Goal: Task Accomplishment & Management: Manage account settings

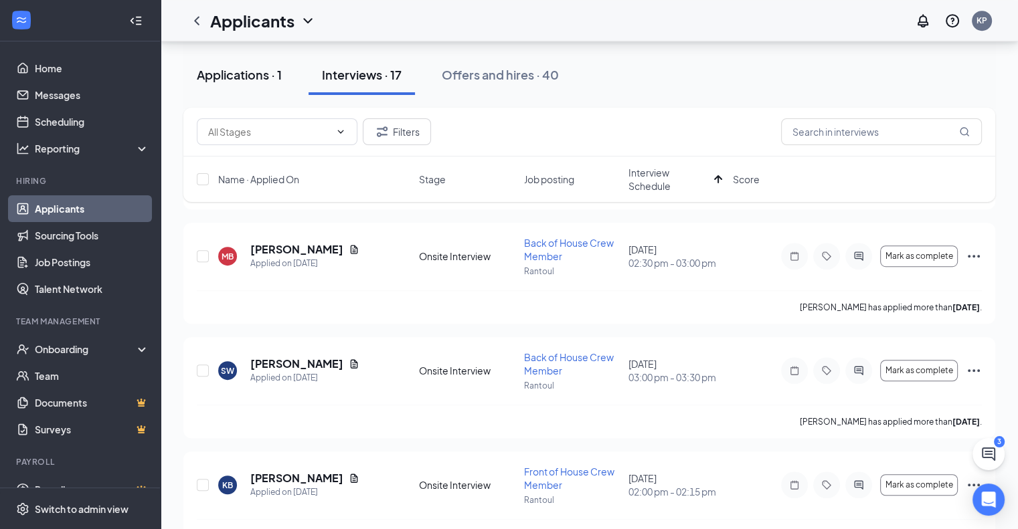
scroll to position [736, 0]
click at [259, 69] on div "Applications · 1" at bounding box center [239, 74] width 85 height 17
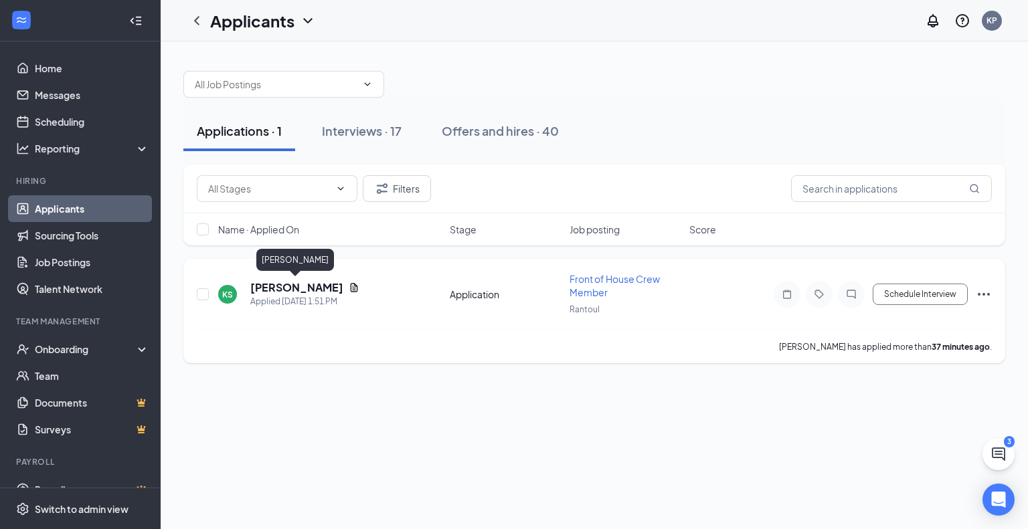
click at [313, 288] on h5 "[PERSON_NAME]" at bounding box center [296, 287] width 93 height 15
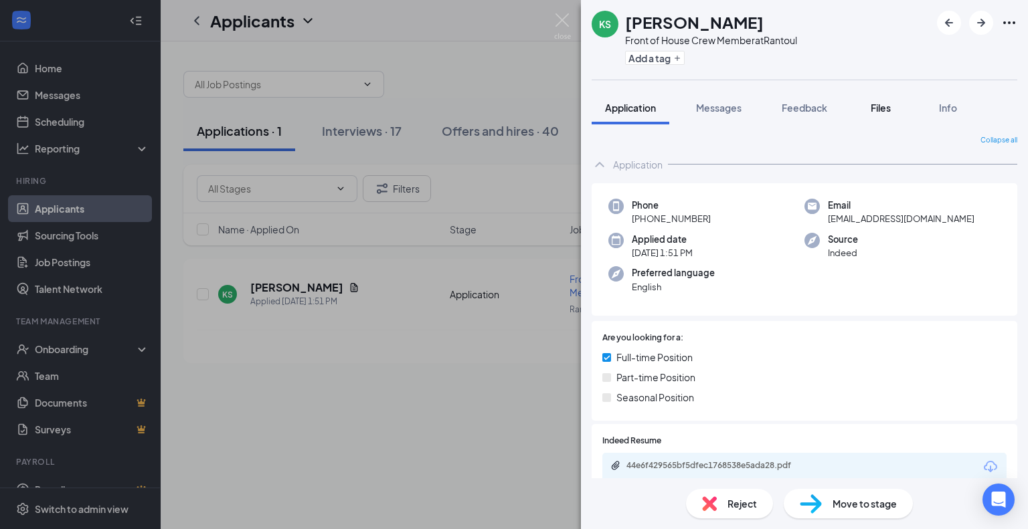
click at [867, 110] on button "Files" at bounding box center [881, 107] width 54 height 33
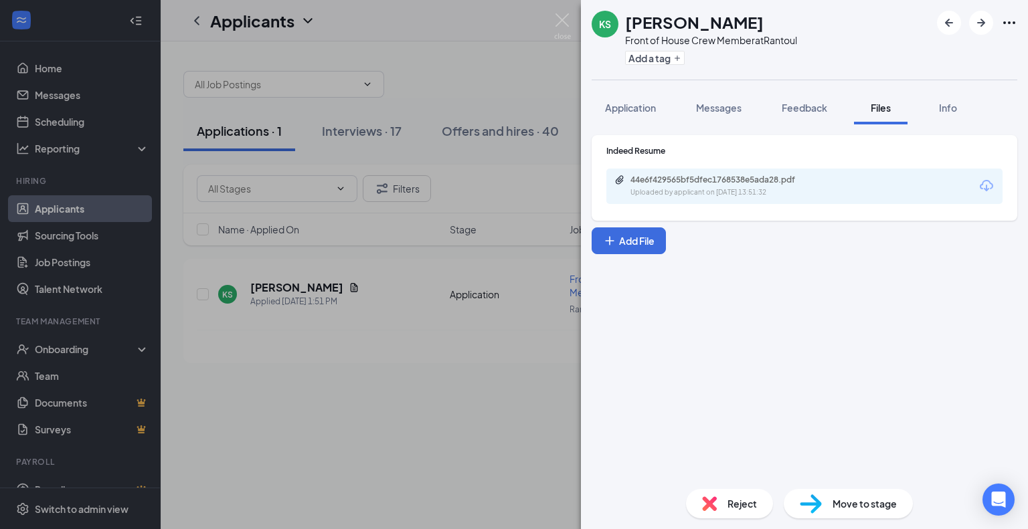
click at [113, 189] on div "KS [PERSON_NAME] Front of House Crew Member at Rantoul Add a tag Application Me…" at bounding box center [514, 264] width 1028 height 529
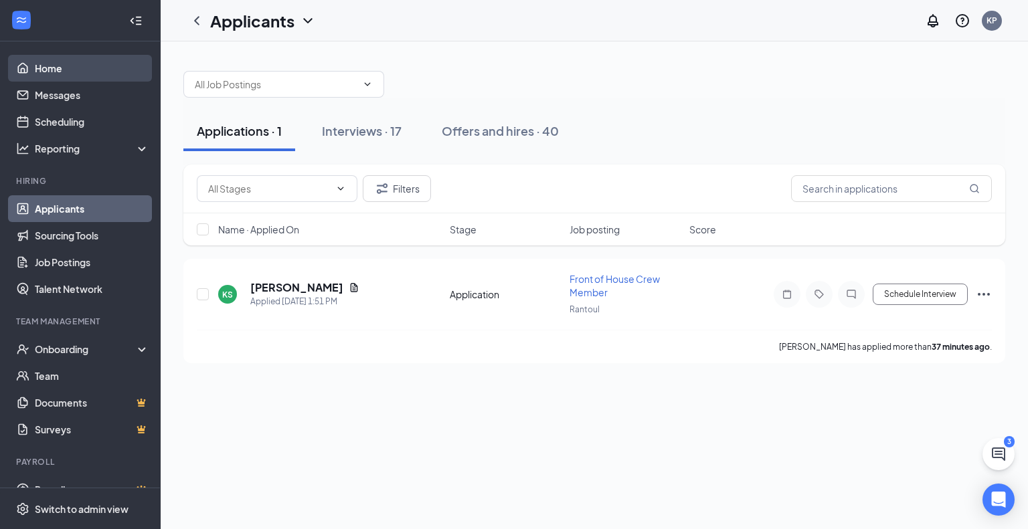
click at [59, 71] on link "Home" at bounding box center [92, 68] width 114 height 27
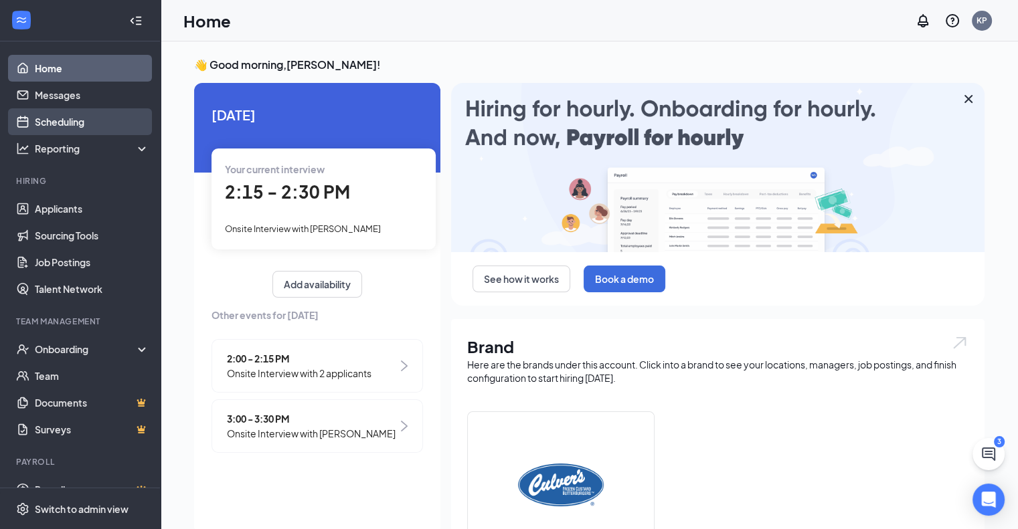
click at [108, 123] on link "Scheduling" at bounding box center [92, 121] width 114 height 27
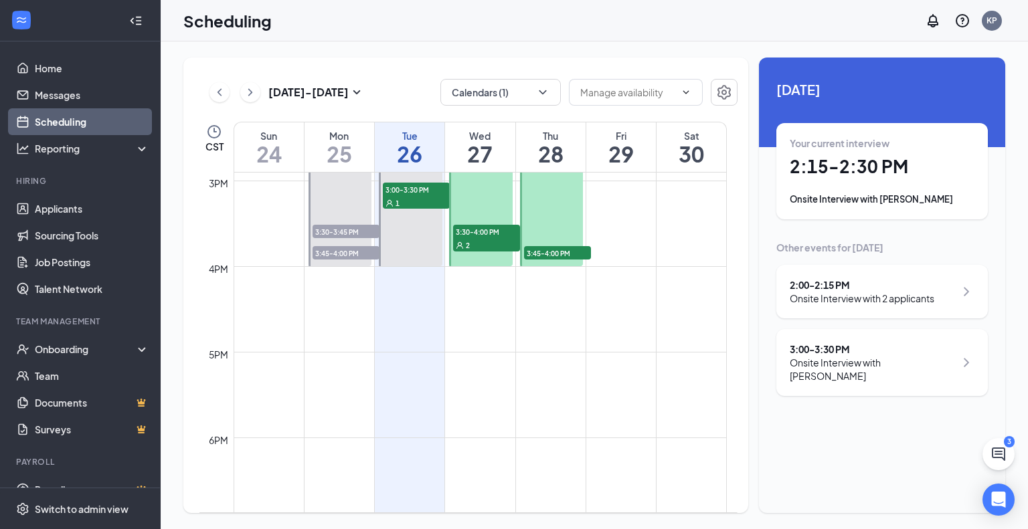
scroll to position [1126, 0]
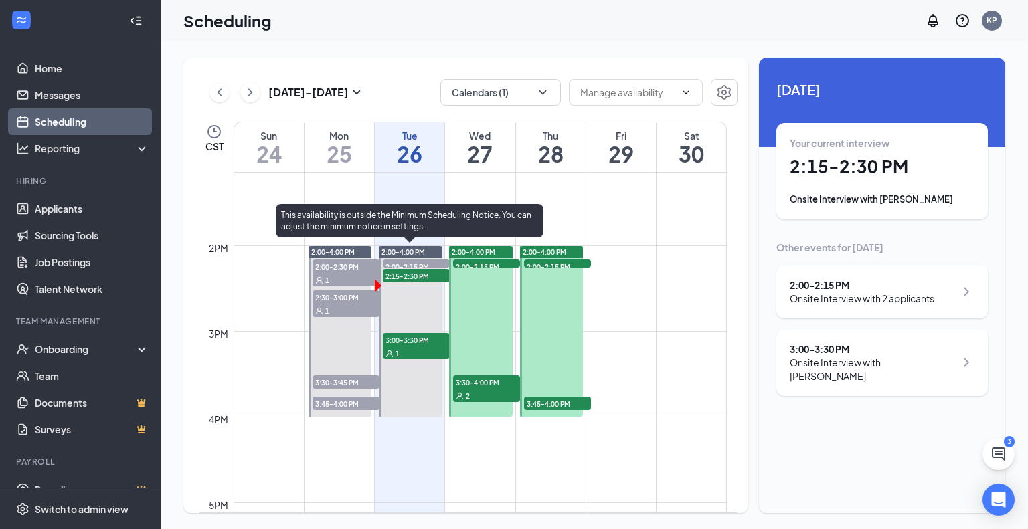
click at [427, 302] on div at bounding box center [411, 331] width 64 height 171
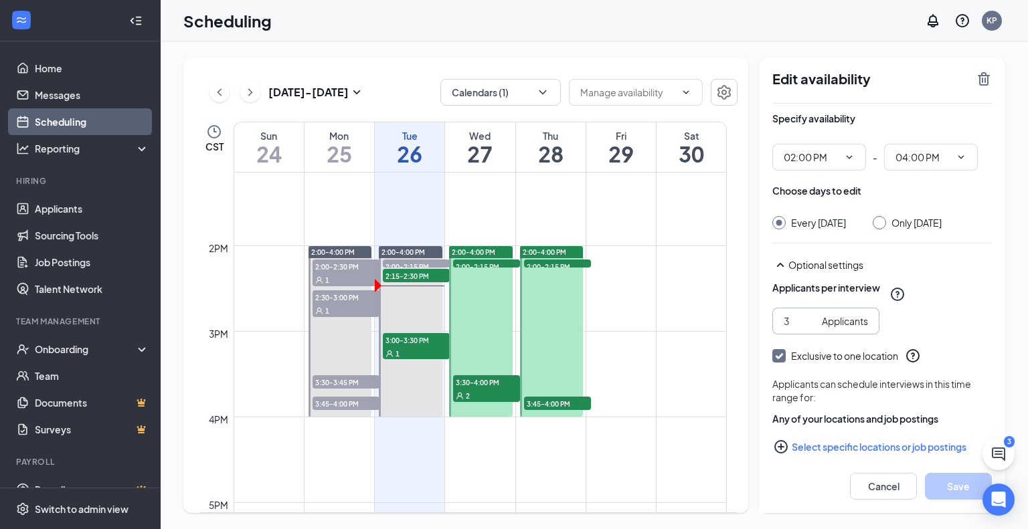
drag, startPoint x: 793, startPoint y: 334, endPoint x: 776, endPoint y: 331, distance: 17.7
click at [778, 331] on span "3 Applicants" at bounding box center [825, 321] width 107 height 27
type input "1"
click at [959, 326] on div "1 Applicants" at bounding box center [881, 321] width 219 height 27
click at [950, 484] on button "Save" at bounding box center [958, 486] width 67 height 27
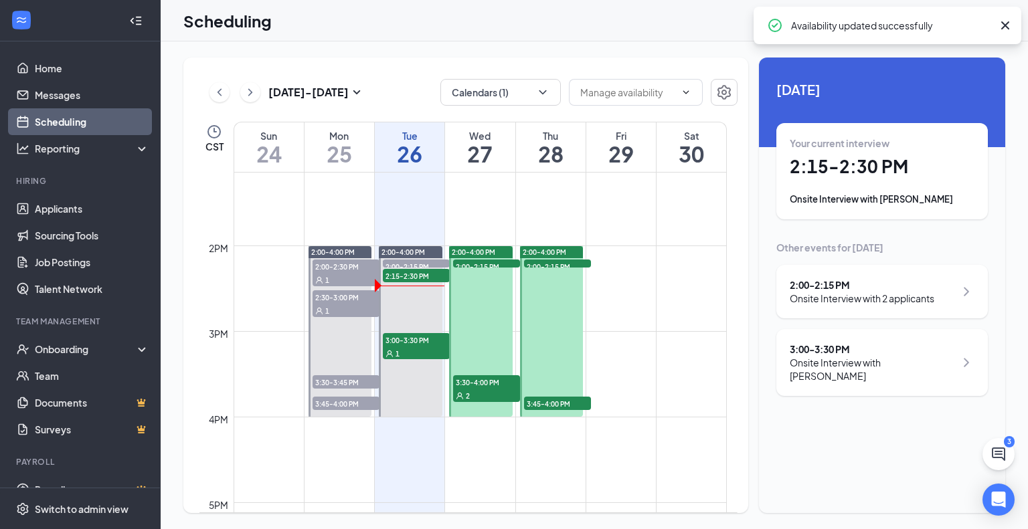
click at [346, 328] on div at bounding box center [340, 331] width 64 height 171
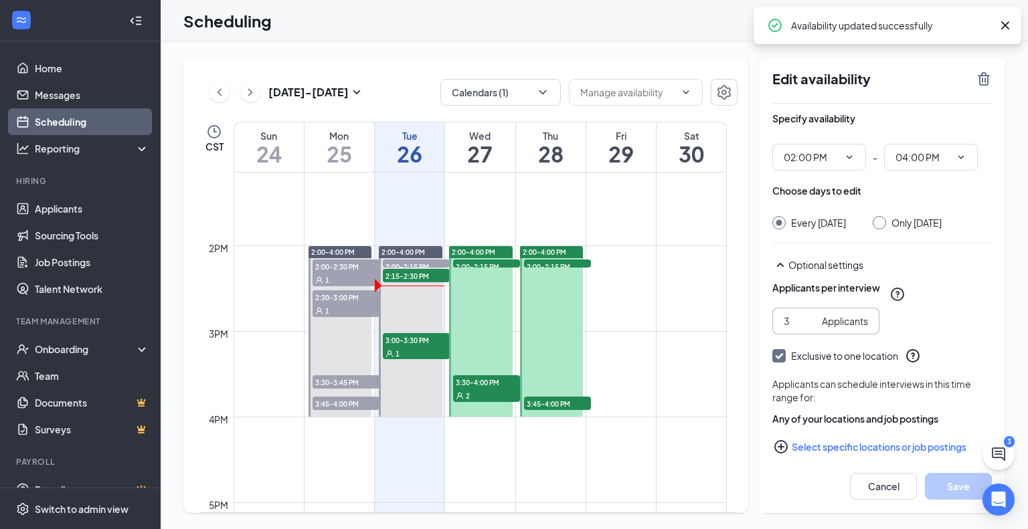
drag, startPoint x: 795, startPoint y: 332, endPoint x: 773, endPoint y: 328, distance: 21.7
click at [774, 328] on span "3 Applicants" at bounding box center [825, 321] width 107 height 27
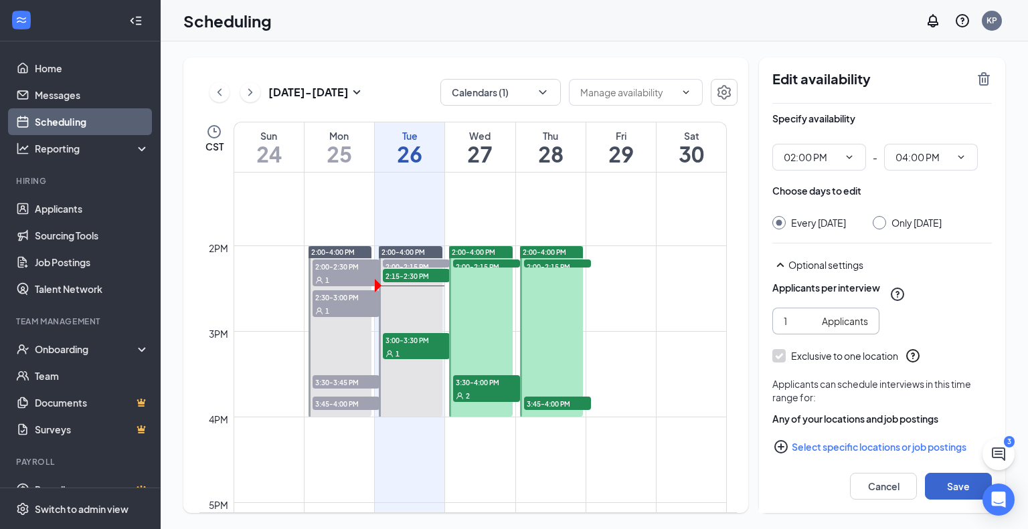
type input "1"
click at [953, 490] on button "Save" at bounding box center [958, 486] width 67 height 27
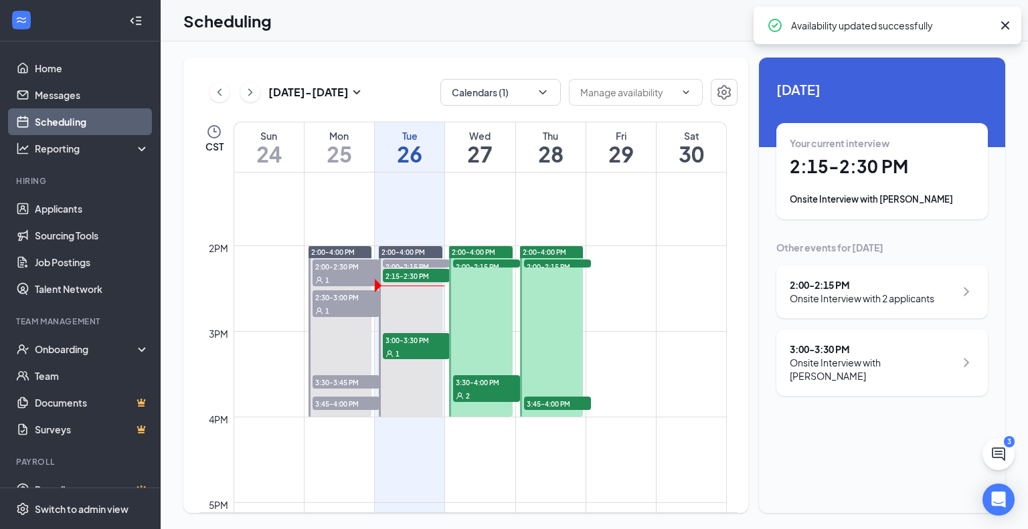
click at [493, 326] on div at bounding box center [481, 331] width 64 height 171
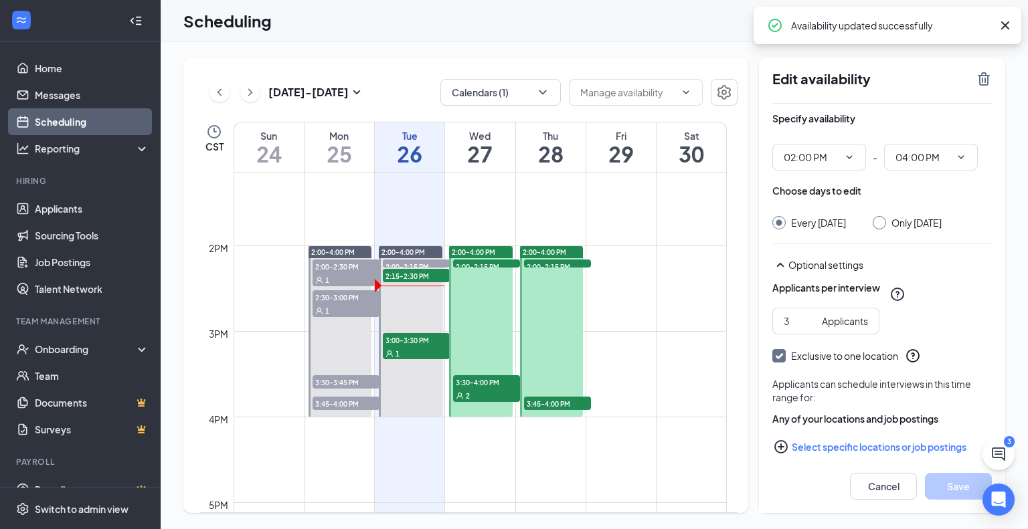
scroll to position [26, 0]
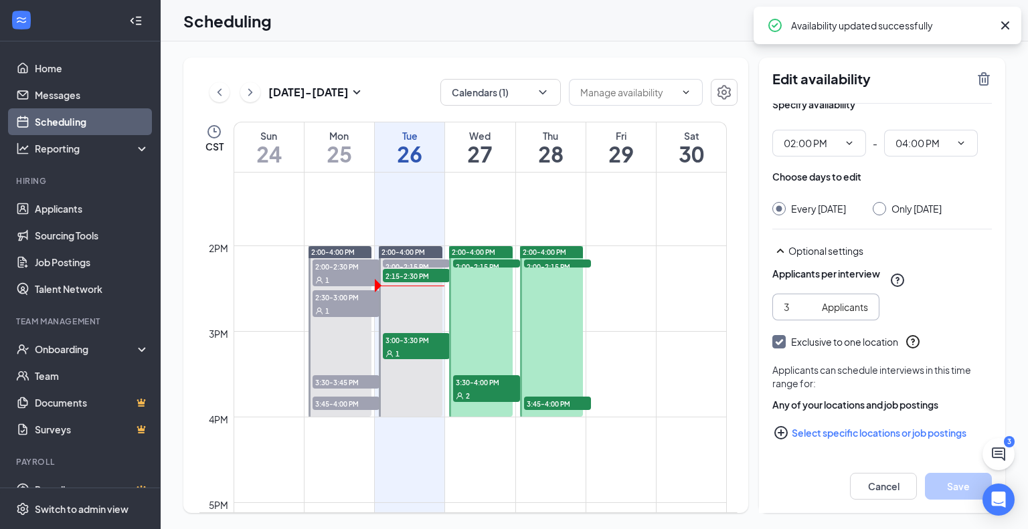
drag, startPoint x: 802, startPoint y: 308, endPoint x: 752, endPoint y: 300, distance: 50.7
click at [752, 300] on div "[DATE] - [DATE] Calendars (1) CST Sun 24 Mon 25 Tue 26 Wed 27 Thu 28 Fri 29 Sat…" at bounding box center [594, 286] width 822 height 456
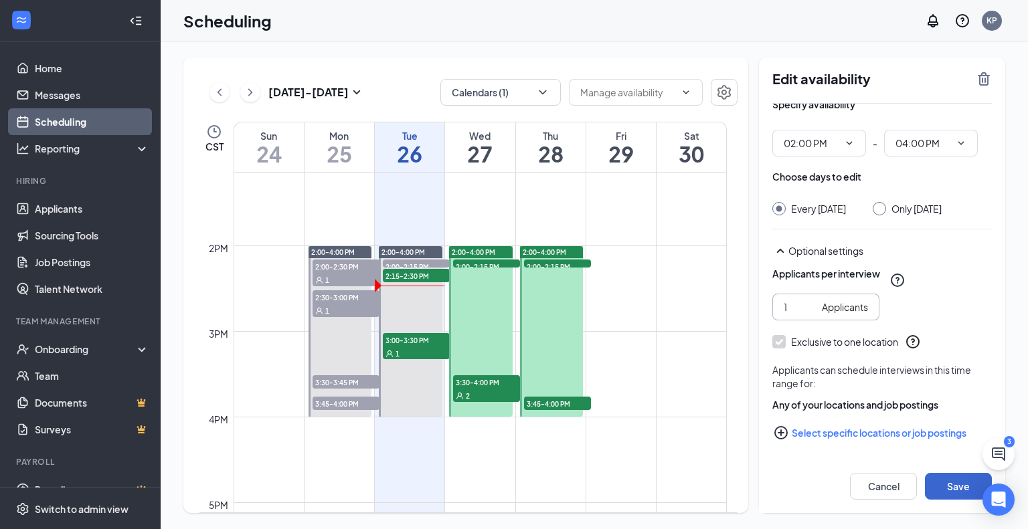
type input "1"
click at [947, 490] on button "Save" at bounding box center [958, 486] width 67 height 27
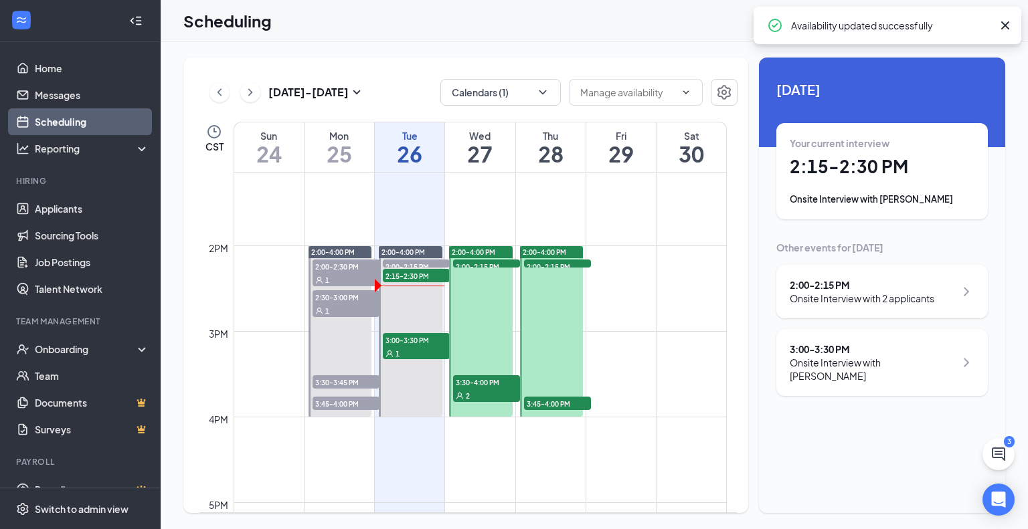
click at [547, 322] on div at bounding box center [552, 331] width 64 height 171
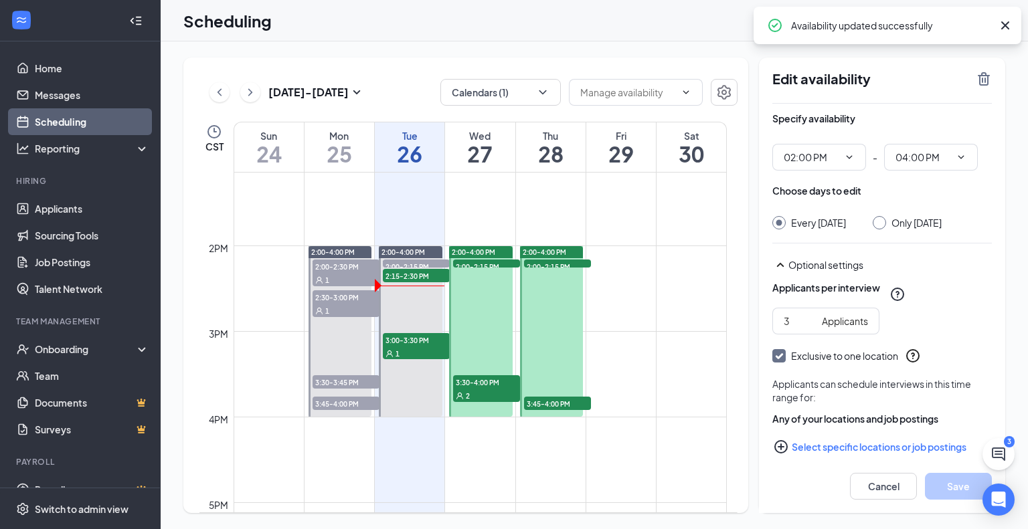
drag, startPoint x: 797, startPoint y: 332, endPoint x: 717, endPoint y: 327, distance: 80.5
click at [717, 327] on div "[DATE] - [DATE] Calendars (1) CST Sun 24 Mon 25 Tue 26 Wed 27 Thu 28 Fri 29 Sat…" at bounding box center [594, 286] width 822 height 456
type input "1"
click at [955, 495] on button "Save" at bounding box center [958, 486] width 67 height 27
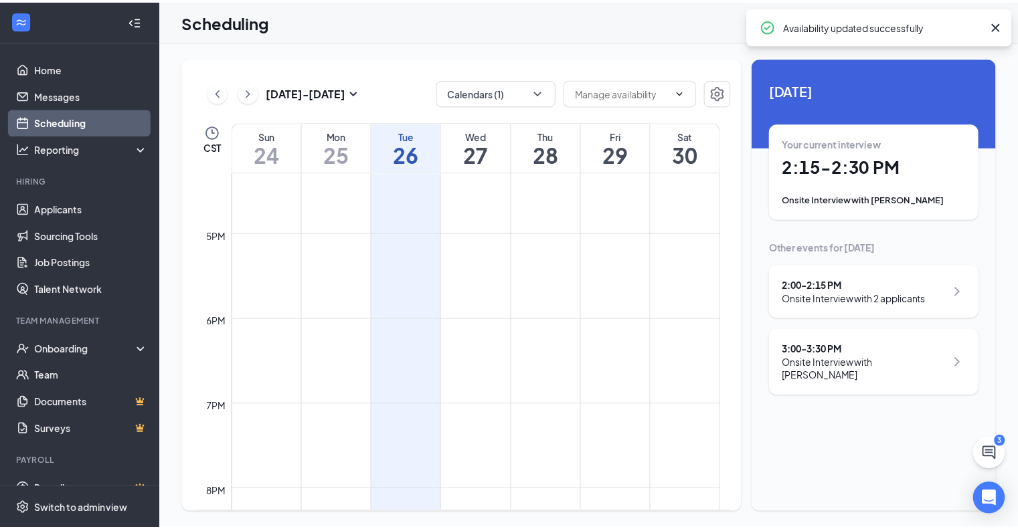
scroll to position [1594, 0]
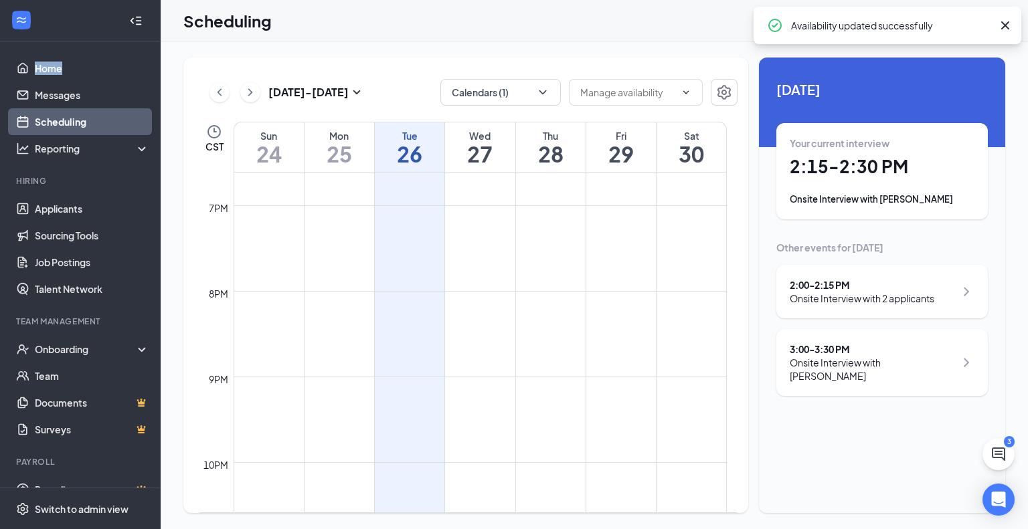
drag, startPoint x: 94, startPoint y: 21, endPoint x: 94, endPoint y: -7, distance: 28.1
click at [94, 0] on html "Home Messages Scheduling Reporting Hiring Applicants Sourcing Tools Job Posting…" at bounding box center [514, 264] width 1028 height 529
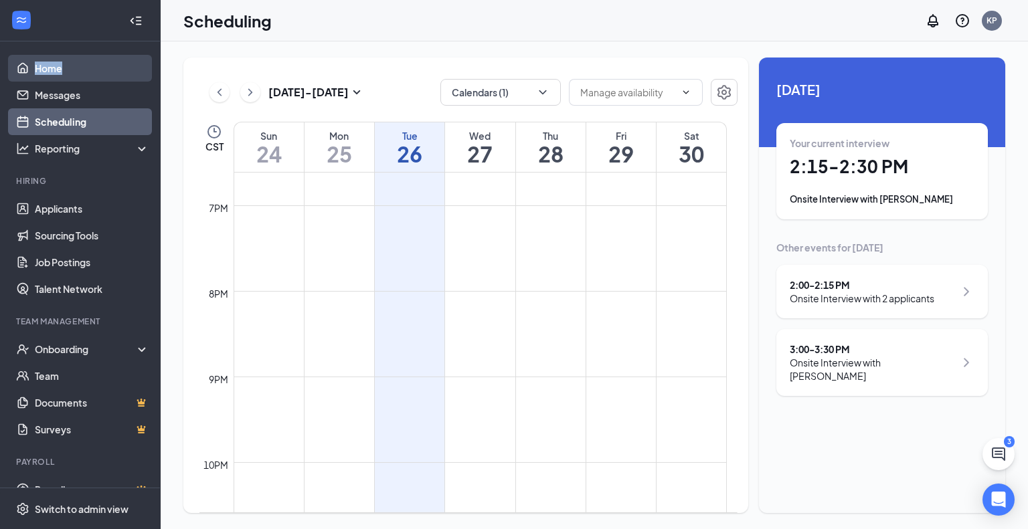
click at [96, 61] on link "Home" at bounding box center [92, 68] width 114 height 27
